Goal: Task Accomplishment & Management: Manage account settings

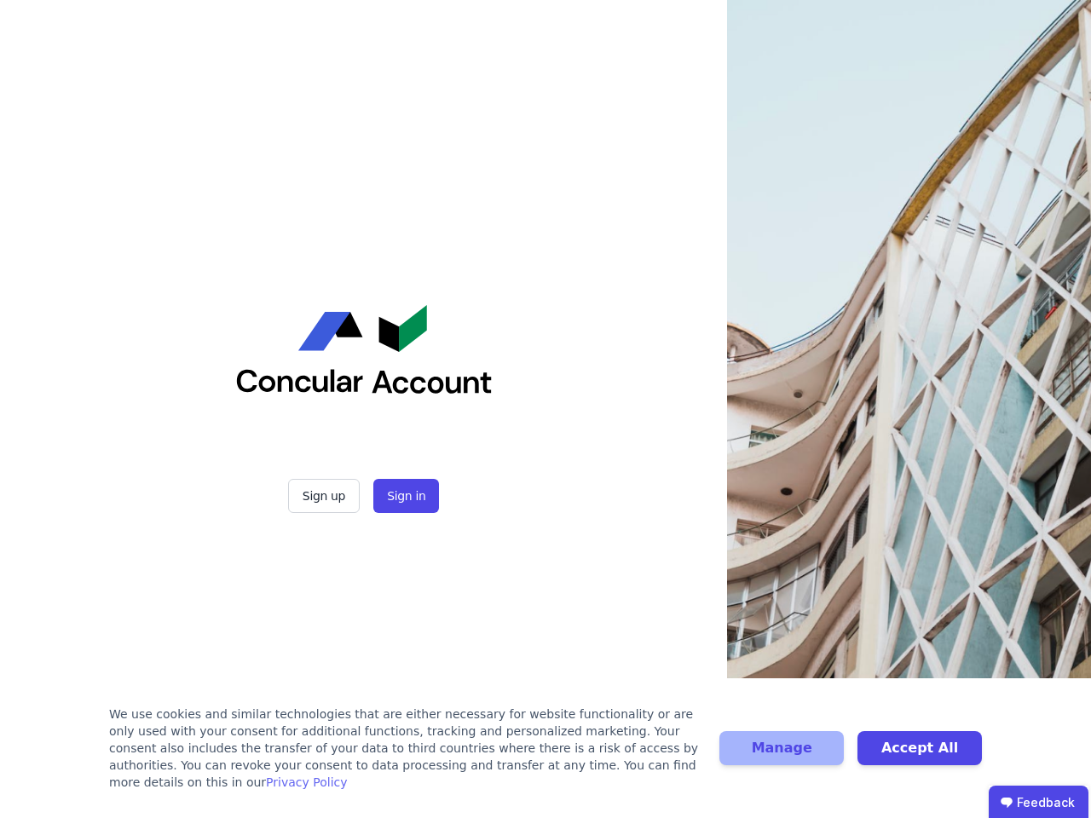
click at [545, 409] on div "Sign up Sign in" at bounding box center [364, 409] width 426 height 818
click at [326, 496] on button "Sign up" at bounding box center [324, 496] width 72 height 34
click at [404, 496] on button "Sign in" at bounding box center [406, 496] width 66 height 34
click at [545, 757] on div "We use cookies and similar technologies that are either necessary for website f…" at bounding box center [404, 748] width 590 height 85
click at [782, 757] on button "Manage" at bounding box center [781, 748] width 124 height 34
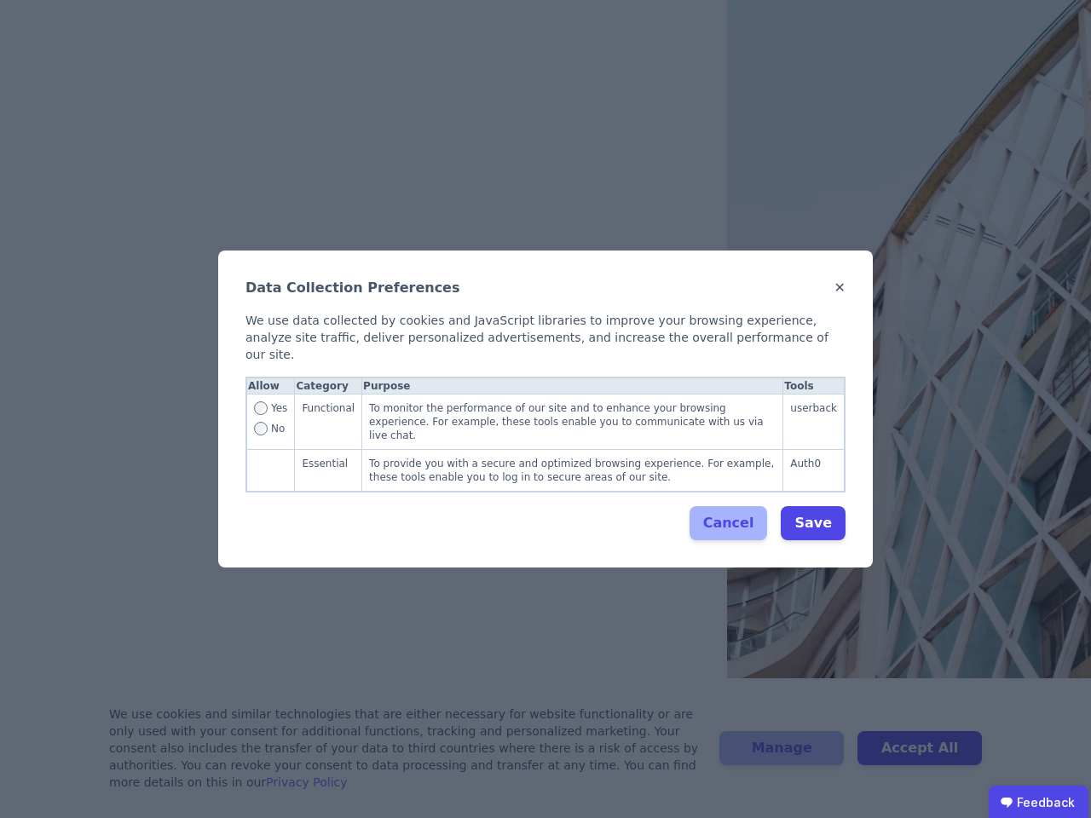
click at [920, 757] on div "Data Collection Preferences ✕ We use data collected by cookies and JavaScript l…" at bounding box center [545, 409] width 1091 height 818
click at [1038, 802] on ubdiv "Feedback" at bounding box center [1039, 803] width 100 height 34
